Goal: Transaction & Acquisition: Purchase product/service

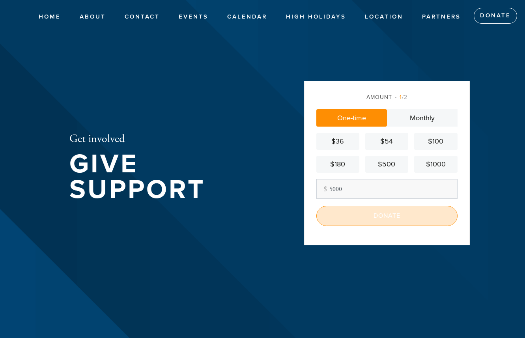
type input "5000"
click at [372, 214] on input "Donate" at bounding box center [386, 216] width 141 height 20
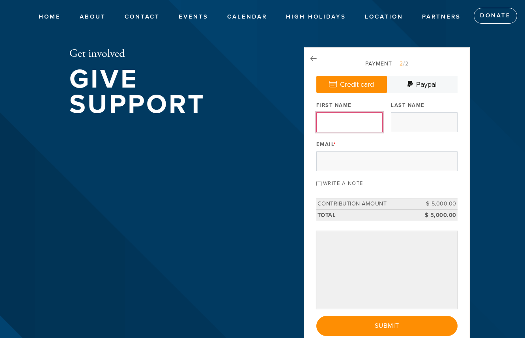
click at [358, 123] on input "First Name" at bounding box center [349, 122] width 66 height 20
type input "Samy"
type input "[PERSON_NAME]"
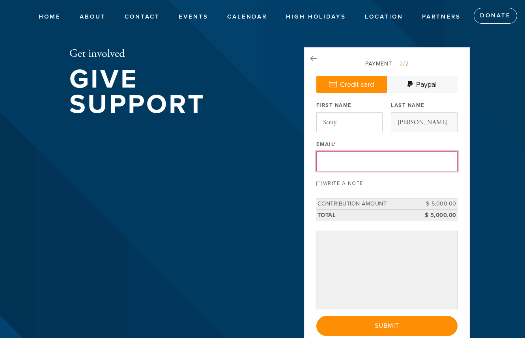
type input "[EMAIL_ADDRESS][PERSON_NAME][DOMAIN_NAME]"
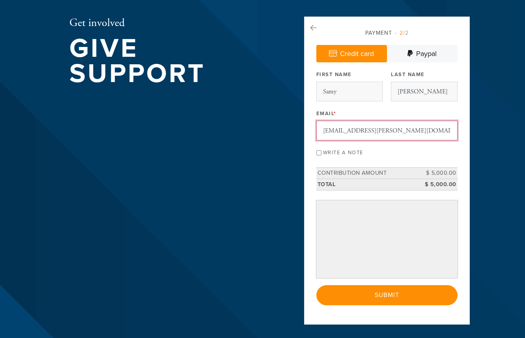
scroll to position [32, 0]
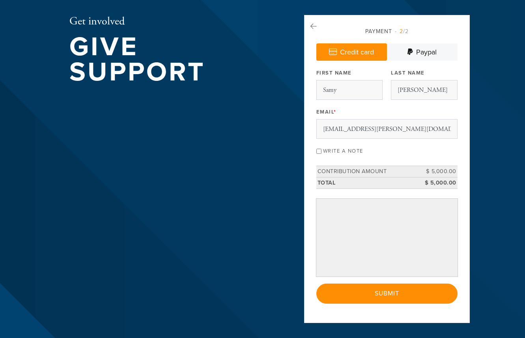
click at [321, 152] on input "Write a note" at bounding box center [318, 151] width 5 height 5
checkbox input "true"
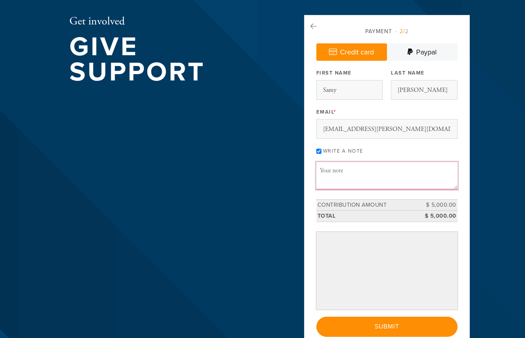
click at [335, 178] on textarea "Message or dedication" at bounding box center [386, 175] width 141 height 27
type textarea "I"
click at [344, 181] on textarea "A man whose name I cant remember put on my teffilin" at bounding box center [386, 175] width 141 height 27
type textarea "A man whose name I cant remember put on my teffilin"
click at [320, 151] on input "Write a note" at bounding box center [318, 151] width 5 height 5
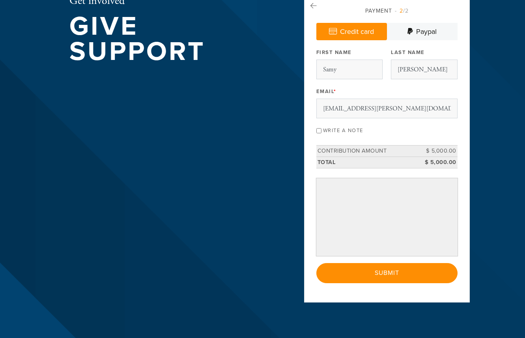
scroll to position [62, 0]
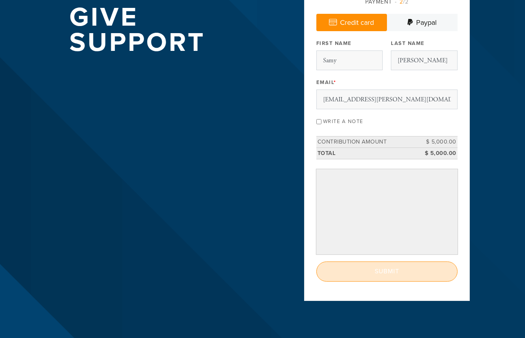
click at [397, 267] on input "Submit" at bounding box center [386, 272] width 141 height 20
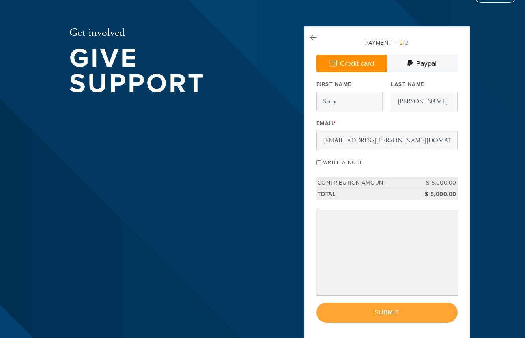
scroll to position [19, 0]
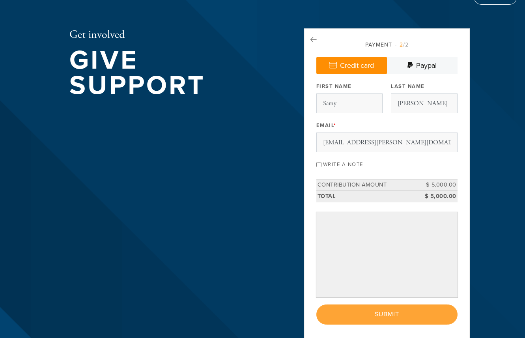
click at [385, 162] on div "Write a note" at bounding box center [386, 164] width 141 height 11
click at [320, 163] on input "Write a note" at bounding box center [318, 164] width 5 height 5
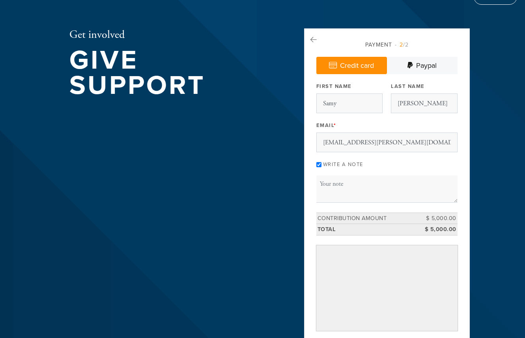
click at [320, 163] on input "Write a note" at bounding box center [318, 164] width 5 height 5
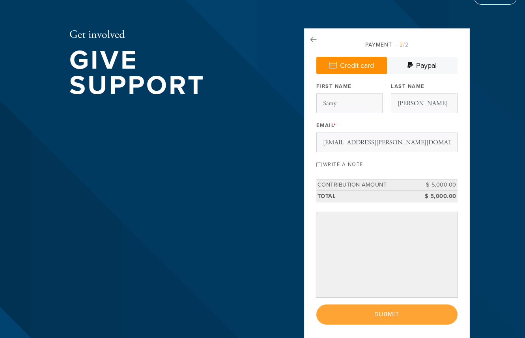
scroll to position [73, 0]
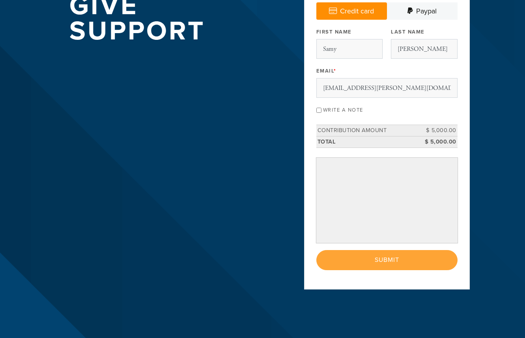
click at [389, 253] on div "< Previous Page Submit" at bounding box center [386, 260] width 141 height 20
click at [425, 133] on td "$ 5,000.00" at bounding box center [440, 130] width 36 height 11
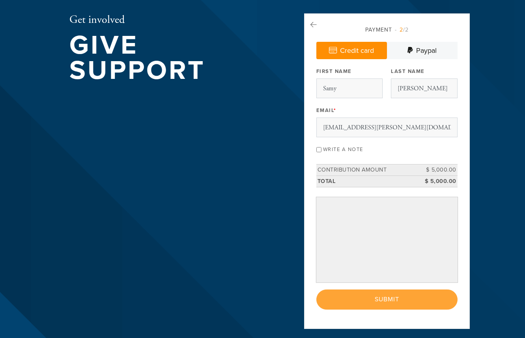
scroll to position [33, 0]
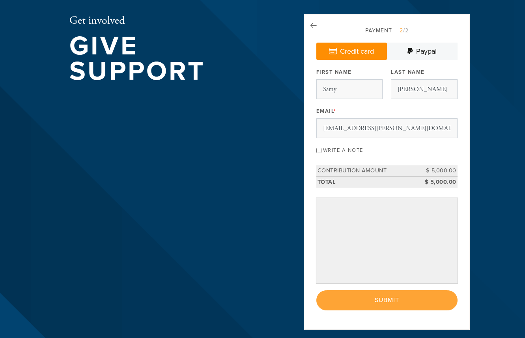
click at [379, 105] on div "Email * [EMAIL_ADDRESS][PERSON_NAME][DOMAIN_NAME]" at bounding box center [386, 121] width 141 height 33
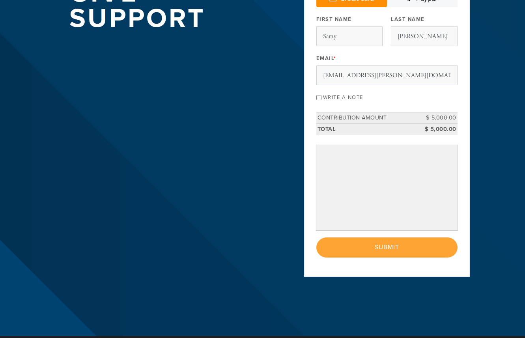
scroll to position [87, 0]
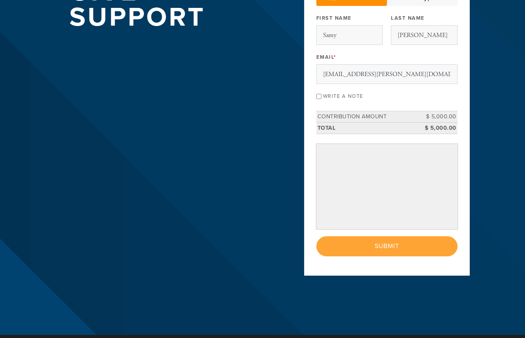
click at [375, 144] on div at bounding box center [386, 187] width 141 height 86
click at [397, 246] on div "< Previous Page Submit" at bounding box center [386, 246] width 141 height 20
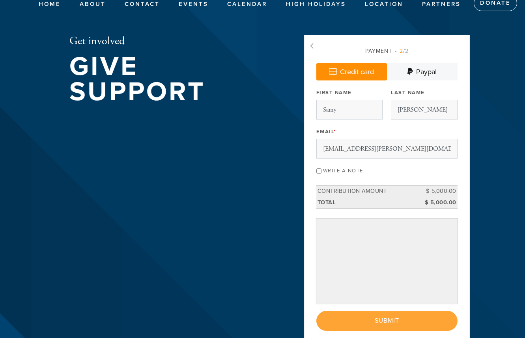
scroll to position [0, 0]
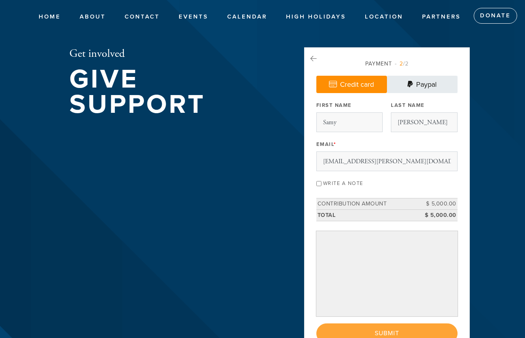
click at [420, 79] on link "Paypal" at bounding box center [422, 84] width 71 height 17
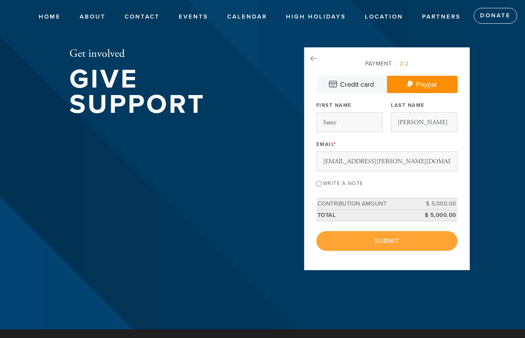
click at [368, 80] on link "Credit card" at bounding box center [351, 84] width 71 height 17
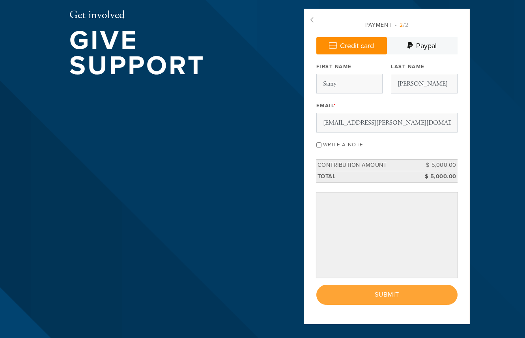
scroll to position [38, 0]
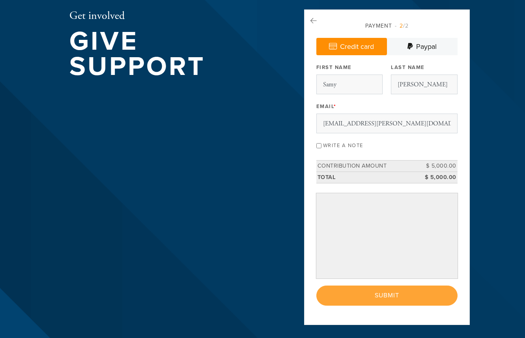
click at [404, 25] on span "2 /2" at bounding box center [402, 25] width 14 height 7
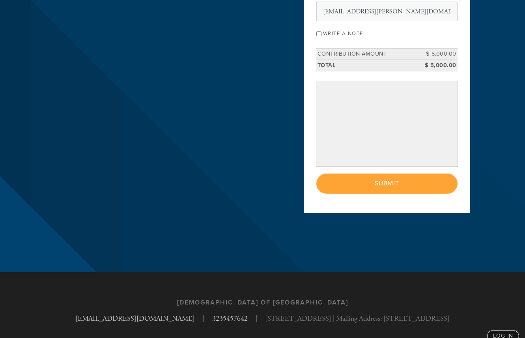
scroll to position [162, 0]
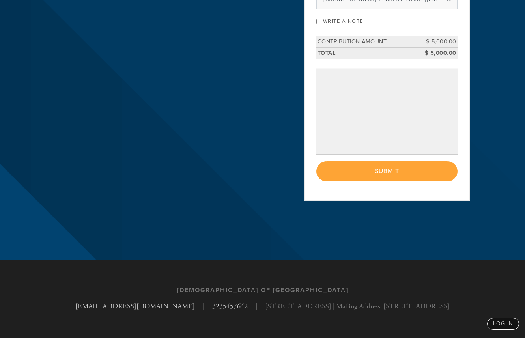
click at [399, 165] on div "< Previous Page Submit" at bounding box center [386, 171] width 141 height 20
click at [398, 165] on div "< Previous Page Submit" at bounding box center [386, 171] width 141 height 20
click at [340, 51] on td "Total" at bounding box center [369, 52] width 106 height 11
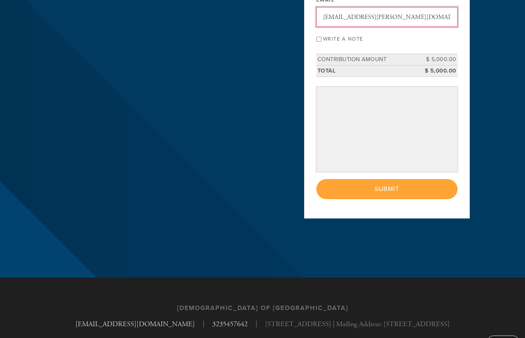
click at [346, 24] on input "[EMAIL_ADDRESS][PERSON_NAME][DOMAIN_NAME]" at bounding box center [386, 17] width 141 height 20
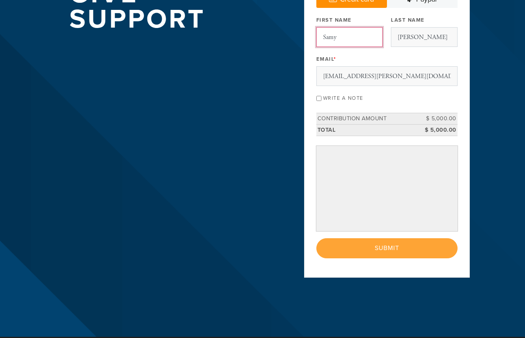
click at [346, 40] on input "Samy" at bounding box center [349, 37] width 66 height 20
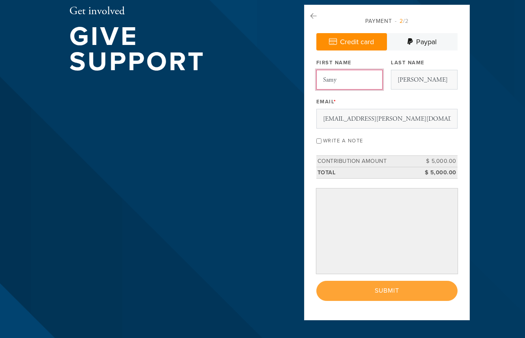
scroll to position [41, 0]
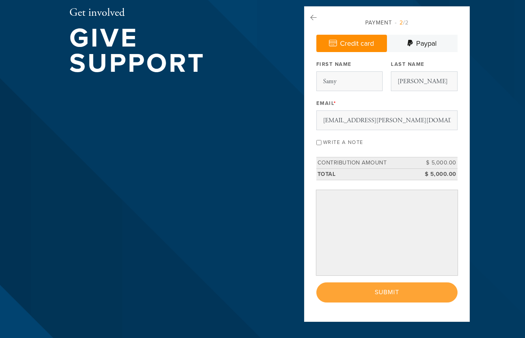
click at [306, 69] on div "Payment 2 /2 Credit card [GEOGRAPHIC_DATA] Payment Processor Pay Later PayPal S…" at bounding box center [387, 164] width 166 height 316
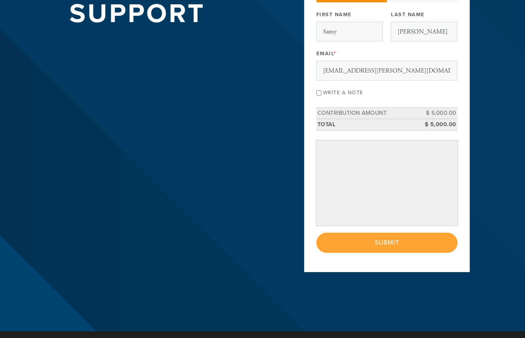
scroll to position [94, 0]
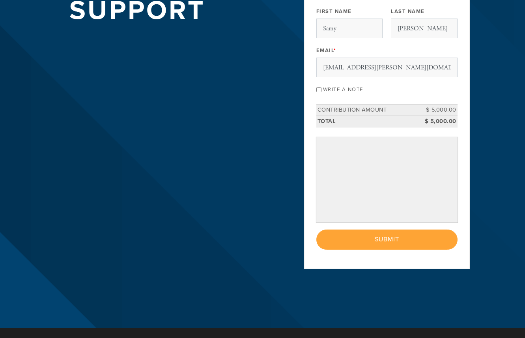
click at [390, 240] on div "< Previous Page Submit" at bounding box center [386, 240] width 141 height 20
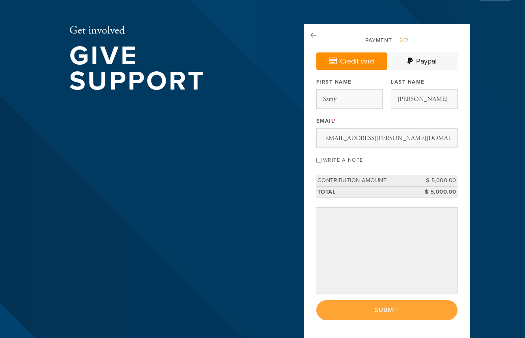
scroll to position [0, 0]
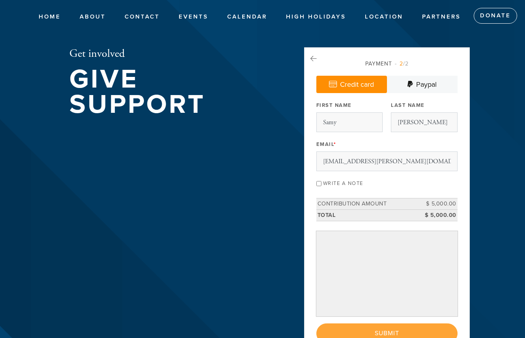
click at [375, 104] on div "First Name [PERSON_NAME]" at bounding box center [349, 115] width 66 height 33
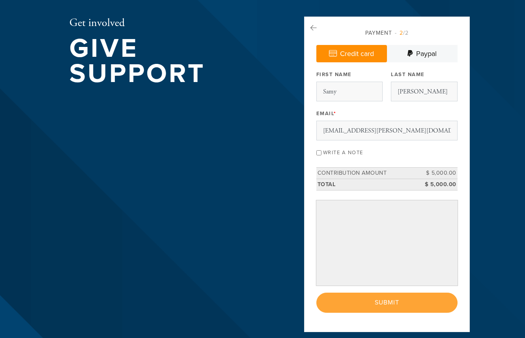
scroll to position [31, 0]
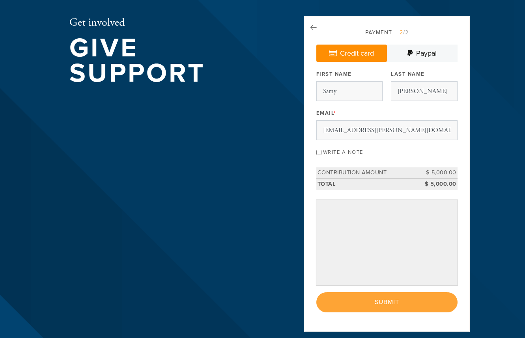
click at [395, 154] on div "Write a note" at bounding box center [386, 151] width 141 height 11
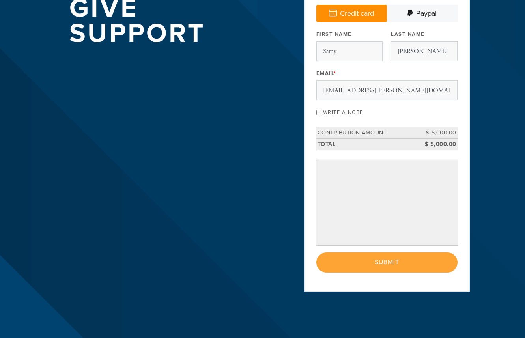
scroll to position [71, 0]
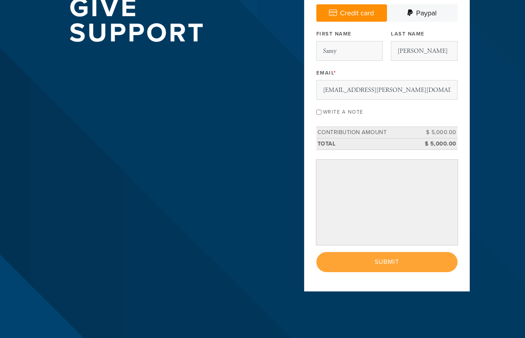
click at [382, 141] on td "Total" at bounding box center [369, 143] width 106 height 11
click at [430, 141] on td "$ 5,000.00" at bounding box center [440, 143] width 36 height 11
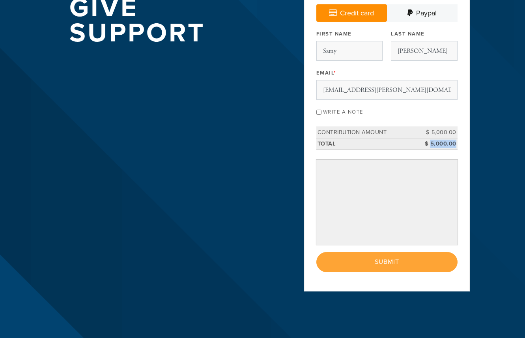
click at [430, 141] on td "$ 5,000.00" at bounding box center [440, 143] width 36 height 11
click at [433, 133] on td "$ 5,000.00" at bounding box center [440, 132] width 36 height 11
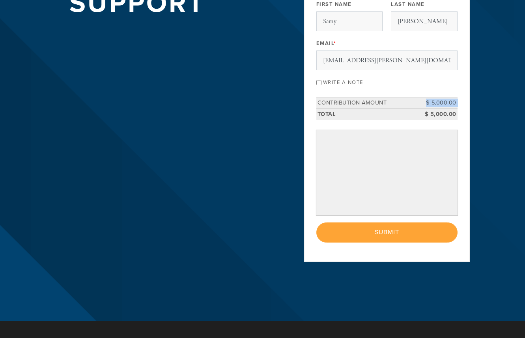
scroll to position [110, 0]
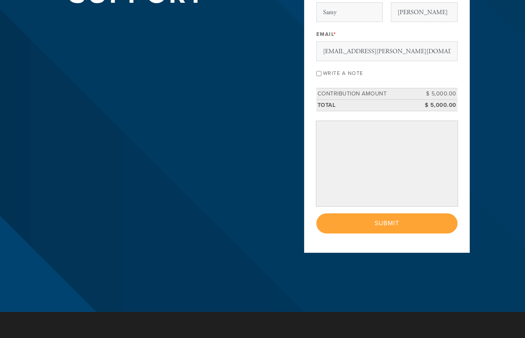
click at [452, 216] on div "< Previous Page Submit" at bounding box center [386, 223] width 141 height 20
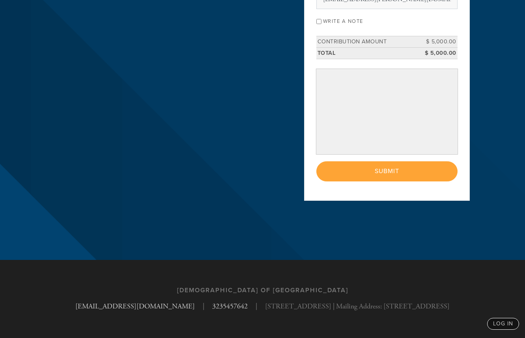
click at [452, 216] on div "Get involved Give Support Payment 2 /2 Credit card [GEOGRAPHIC_DATA] Payment Pr…" at bounding box center [263, 49] width 426 height 422
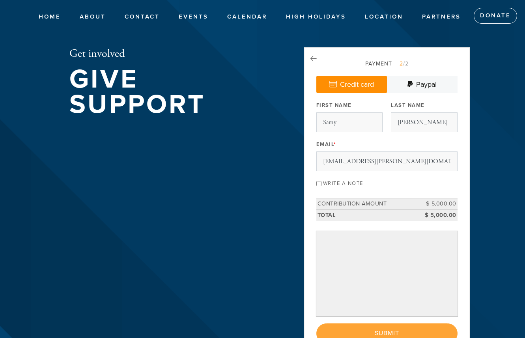
click at [430, 30] on ul "Home About Meet the Raichiks About [PERSON_NAME] Contact Events Calendar [DEMOG…" at bounding box center [273, 16] width 504 height 32
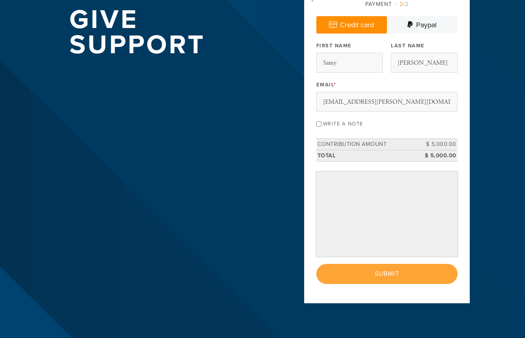
scroll to position [68, 0]
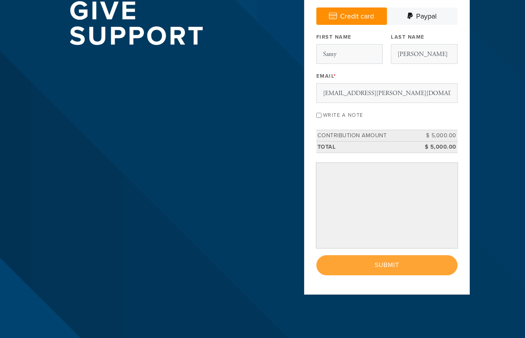
click at [341, 16] on link "Credit card" at bounding box center [351, 15] width 71 height 17
click at [320, 114] on input "Write a note" at bounding box center [318, 115] width 5 height 5
checkbox input "true"
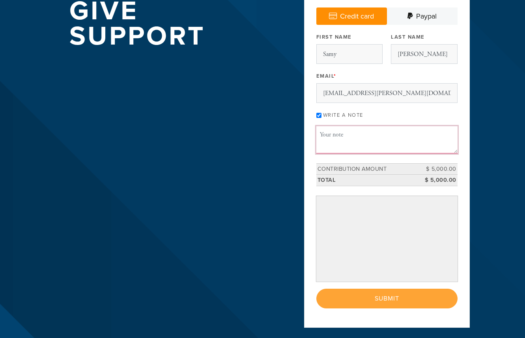
click at [332, 133] on textarea "Message or dedication" at bounding box center [386, 139] width 141 height 27
click at [428, 297] on div "< Previous Page Submit" at bounding box center [386, 299] width 141 height 20
click at [414, 296] on div "< Previous Page Submit" at bounding box center [386, 299] width 141 height 20
click at [388, 297] on div "< Previous Page Submit" at bounding box center [386, 299] width 141 height 20
